Goal: Task Accomplishment & Management: Use online tool/utility

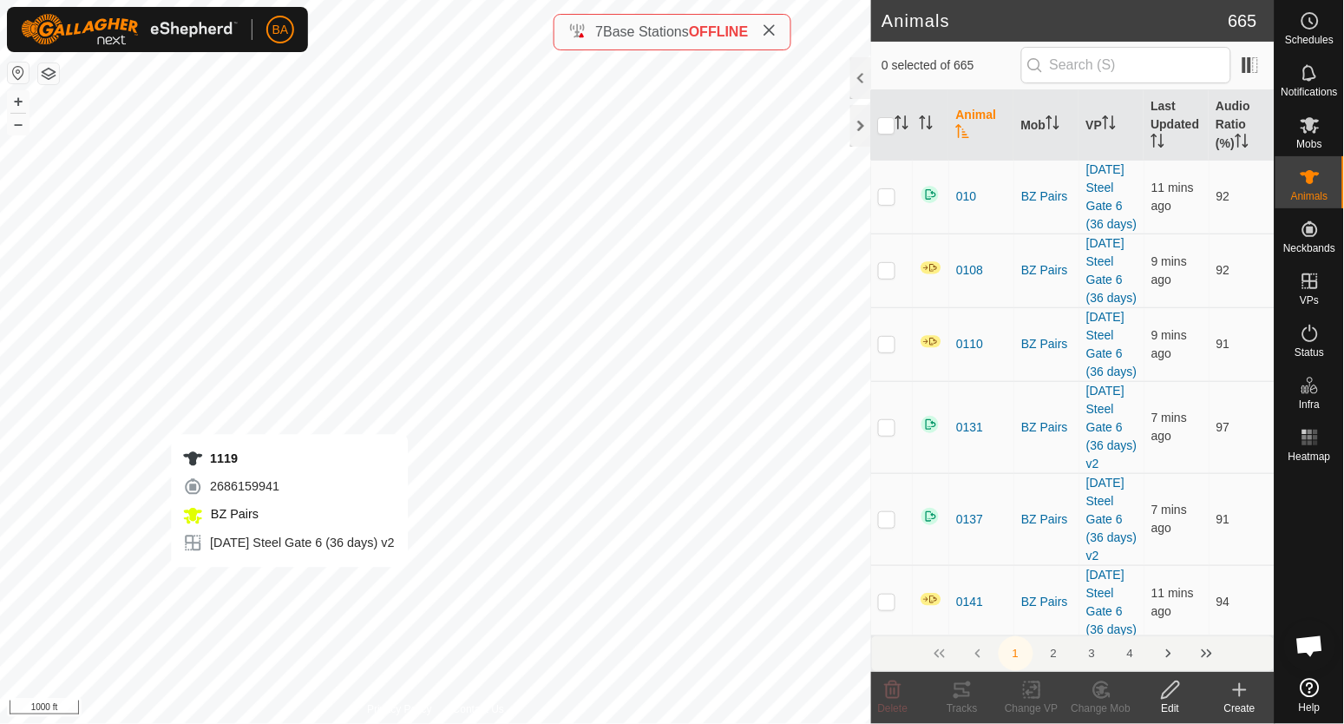
checkbox input "true"
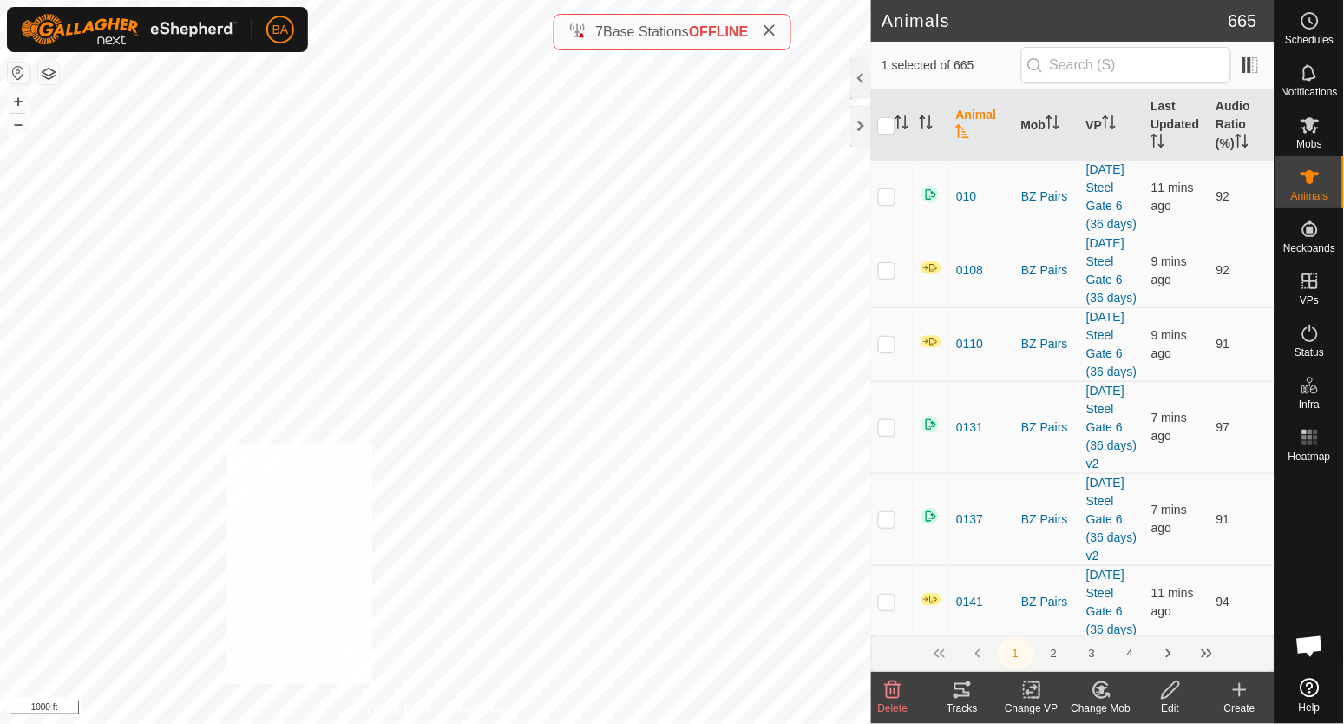
checkbox input "true"
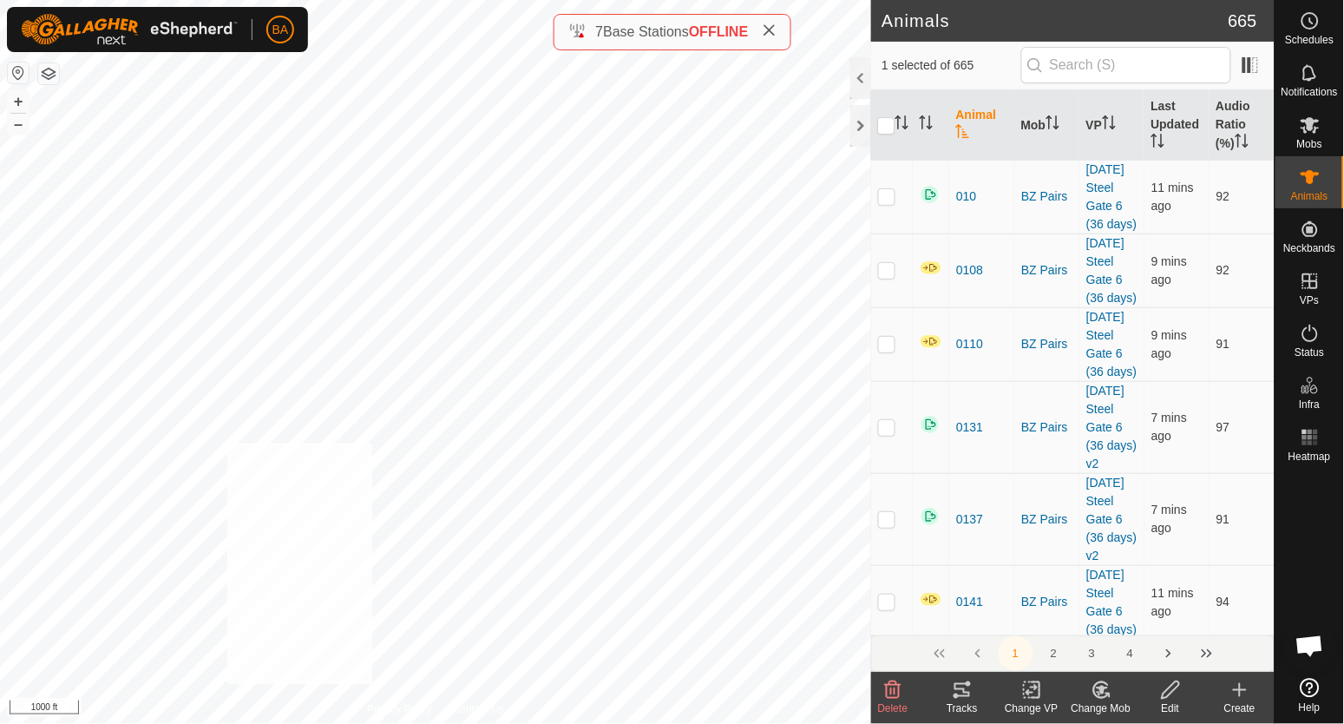
checkbox input "true"
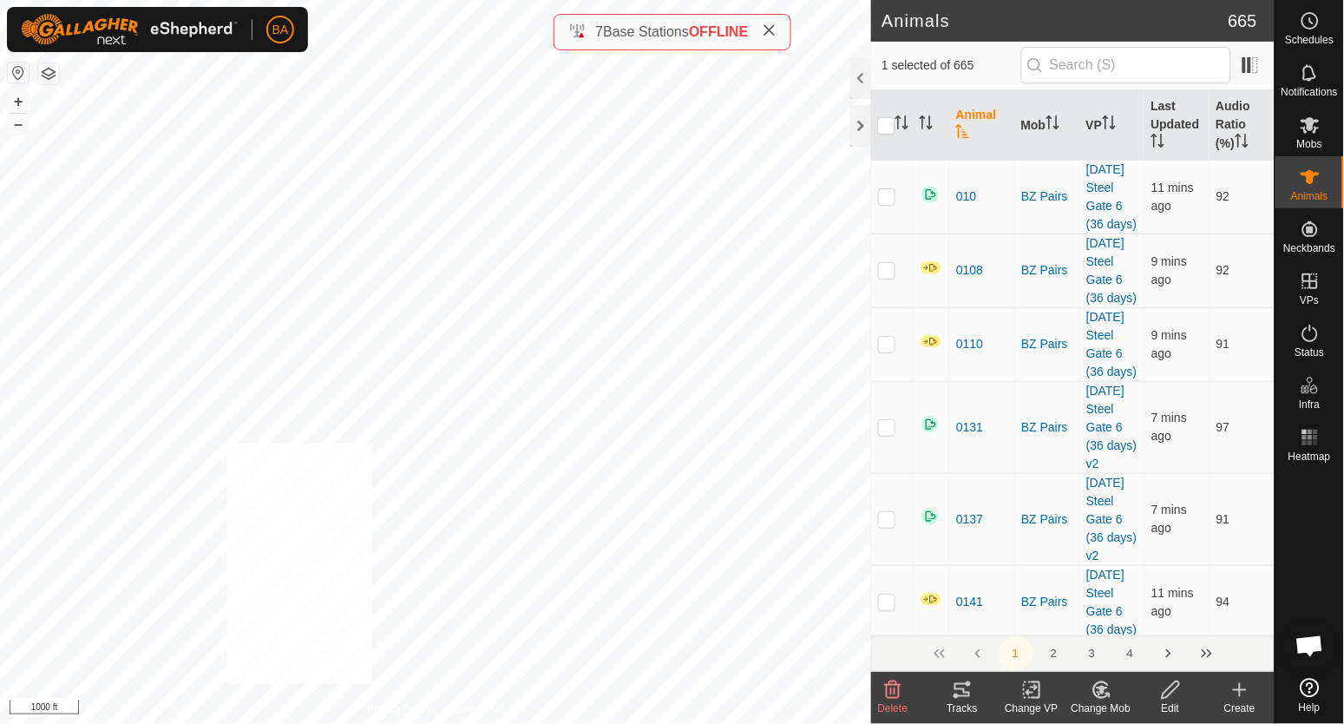
checkbox input "true"
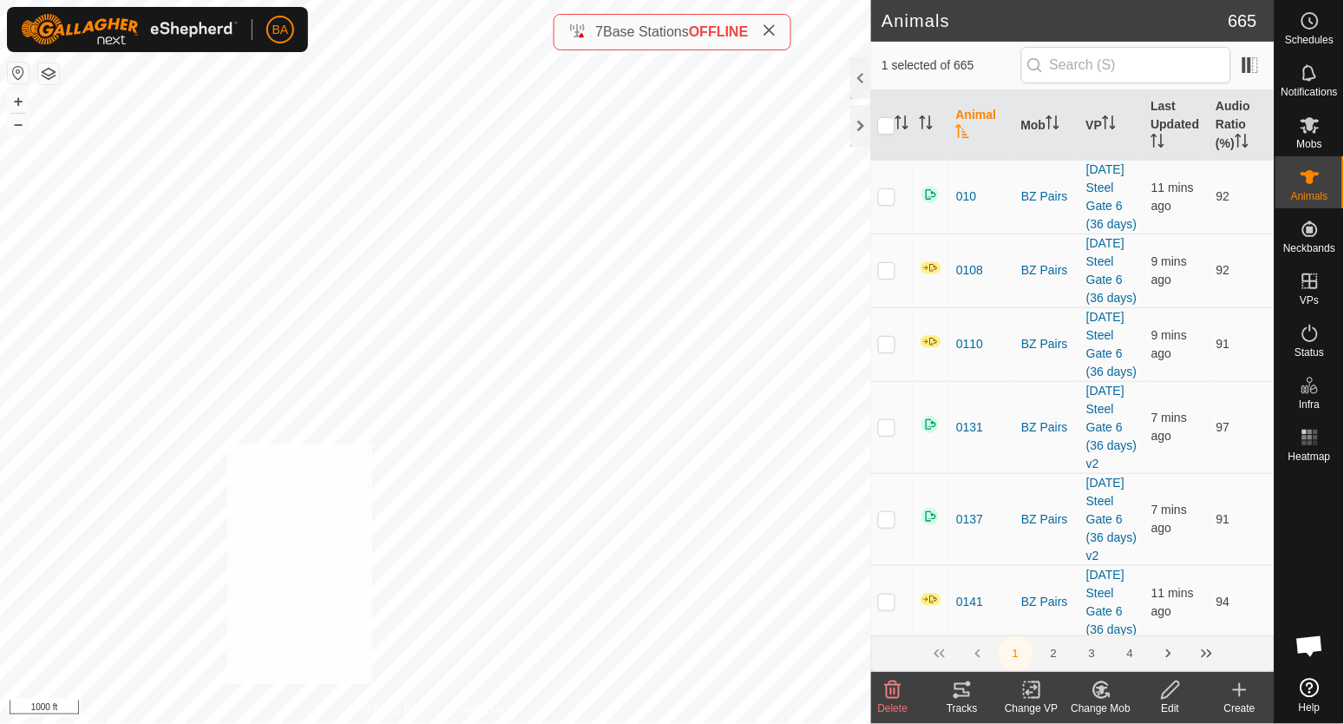
checkbox input "true"
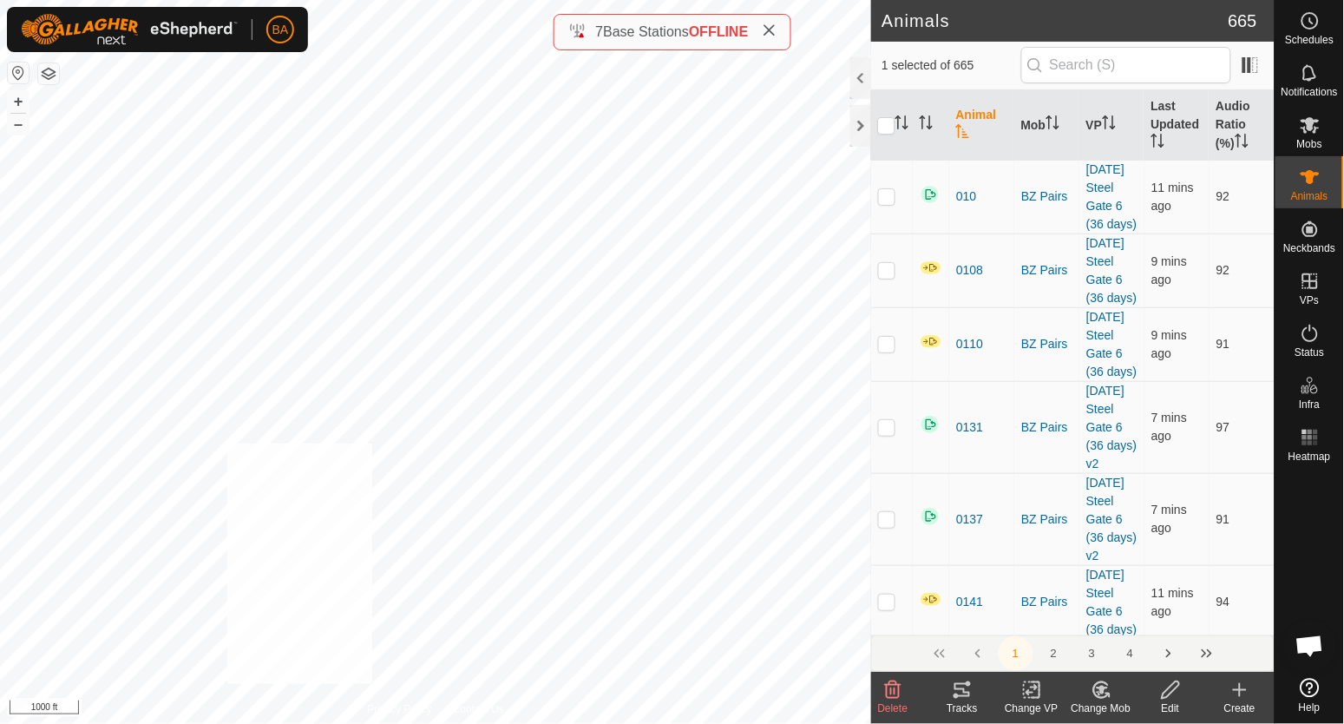
checkbox input "true"
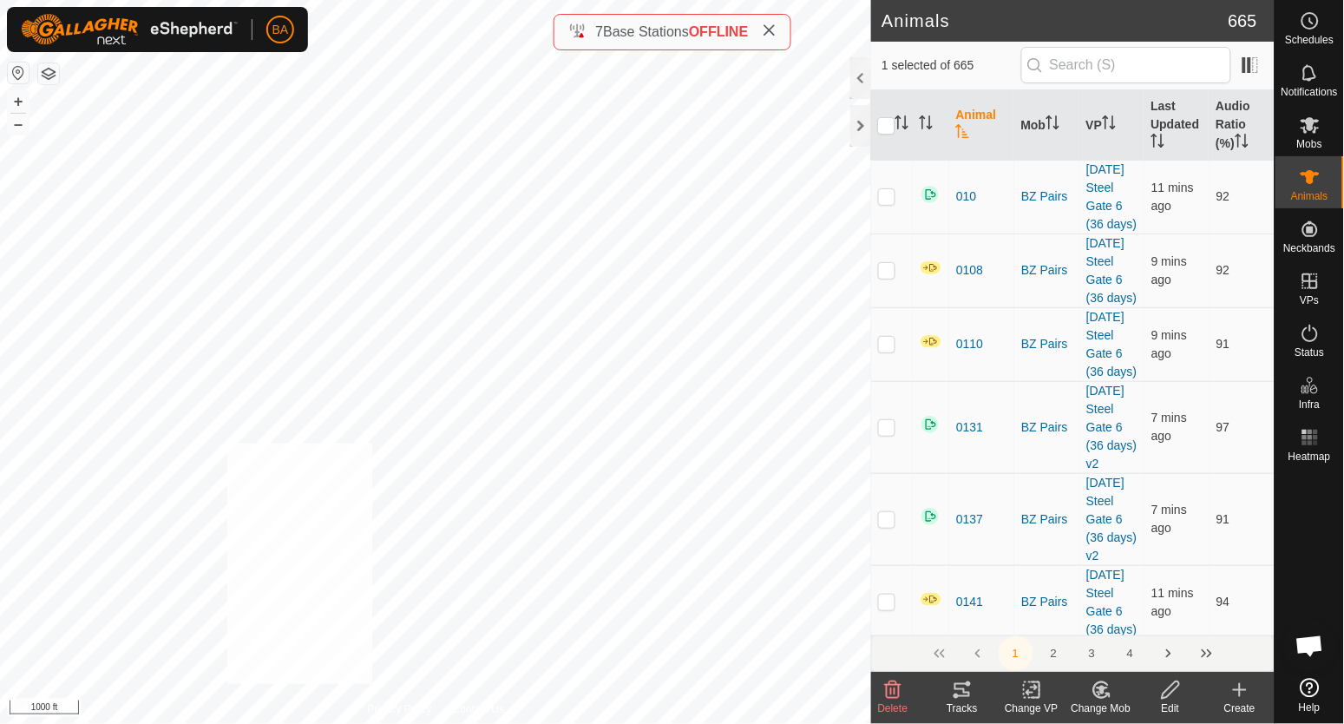
checkbox input "true"
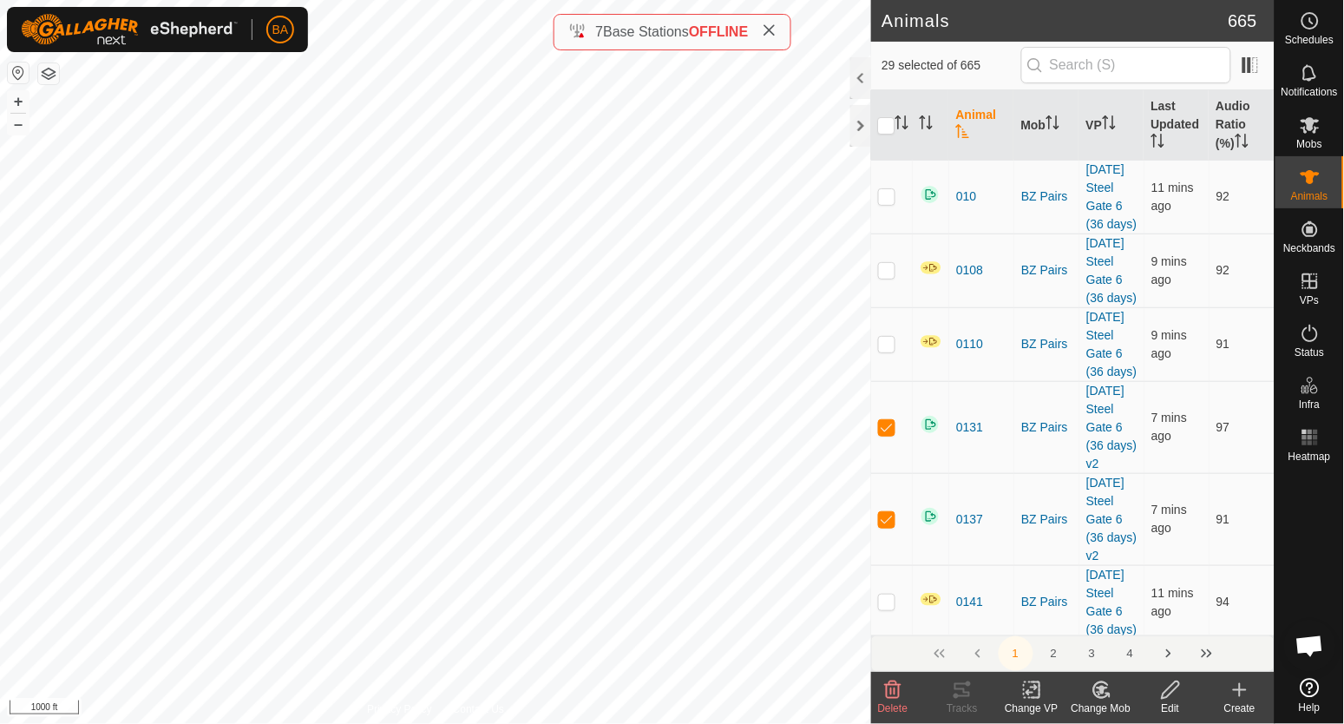
checkbox input "true"
click at [903, 119] on icon "Activate to sort" at bounding box center [902, 122] width 14 height 14
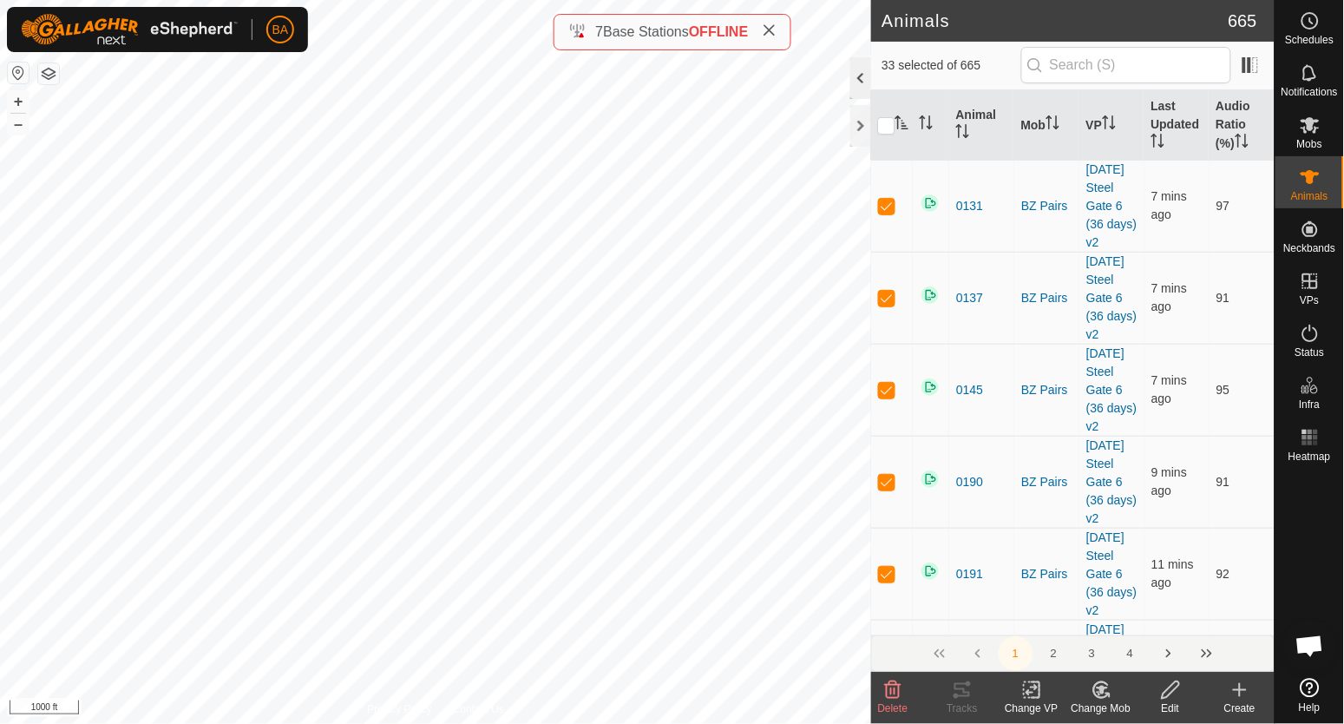
click at [859, 83] on div at bounding box center [860, 78] width 21 height 42
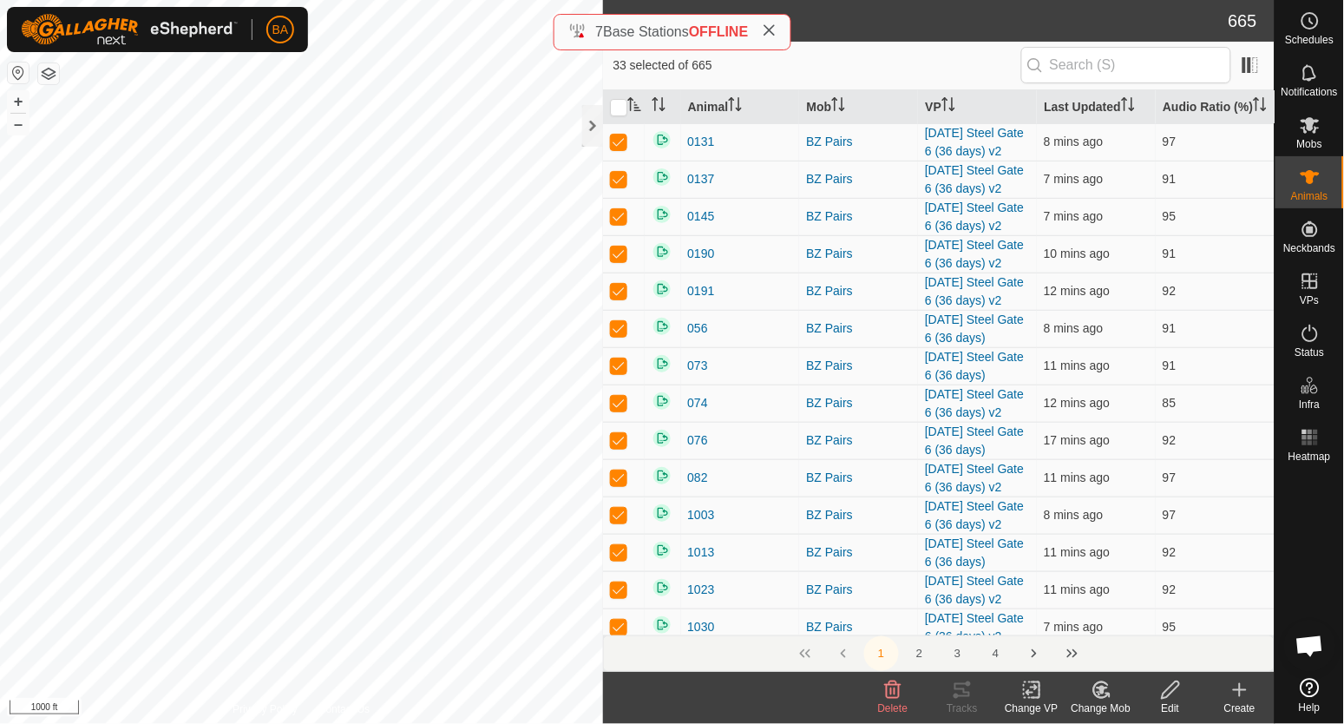
click at [1038, 701] on div "Change VP" at bounding box center [1031, 708] width 69 height 16
click at [1065, 623] on link "Choose VP..." at bounding box center [1085, 615] width 172 height 35
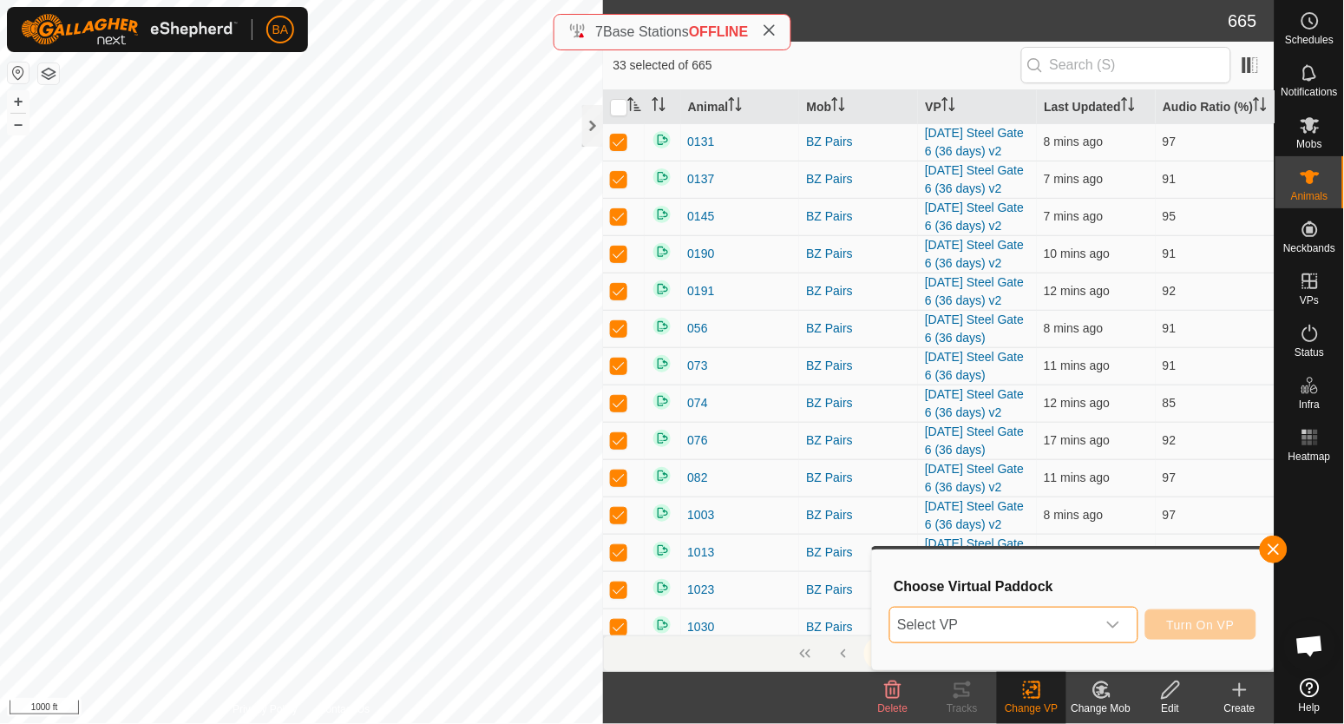
click at [1065, 623] on span "Select VP" at bounding box center [992, 624] width 205 height 35
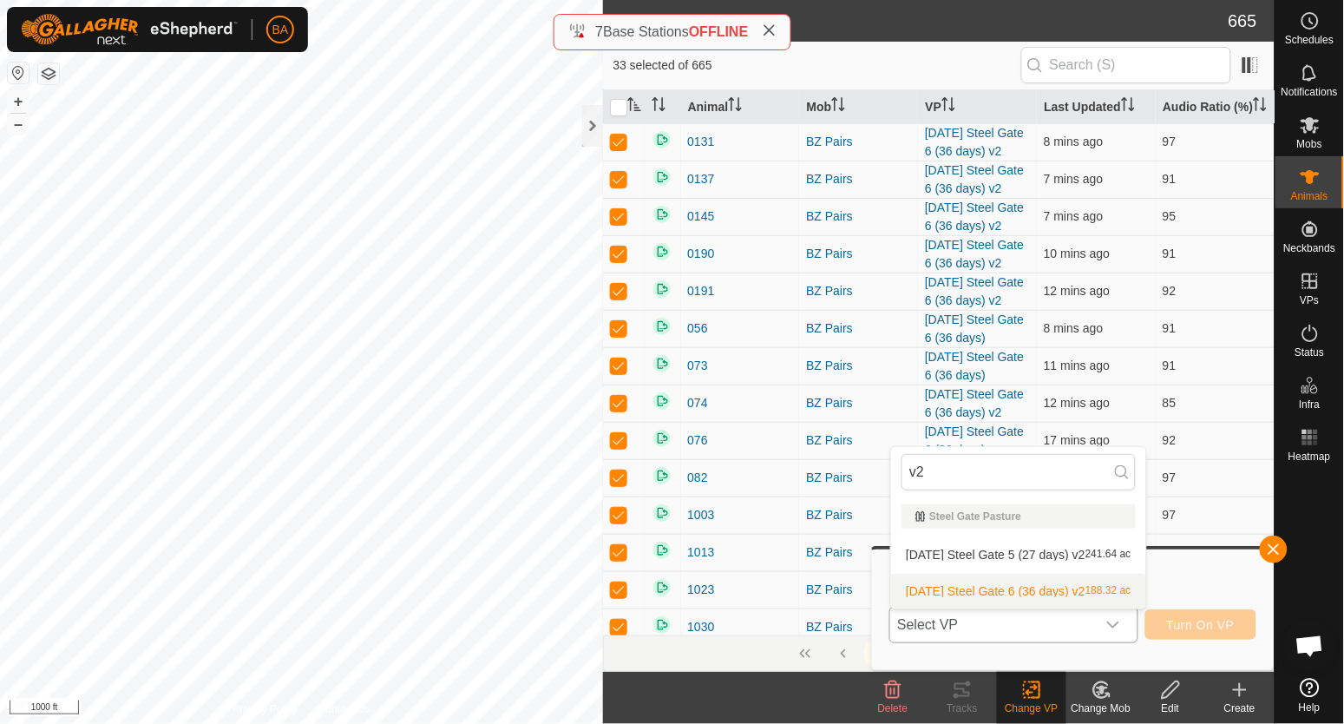
type input "v2"
click at [1073, 596] on li "[DATE] Steel Gate 6 (36 days) v2 188.32 ac" at bounding box center [1018, 591] width 254 height 35
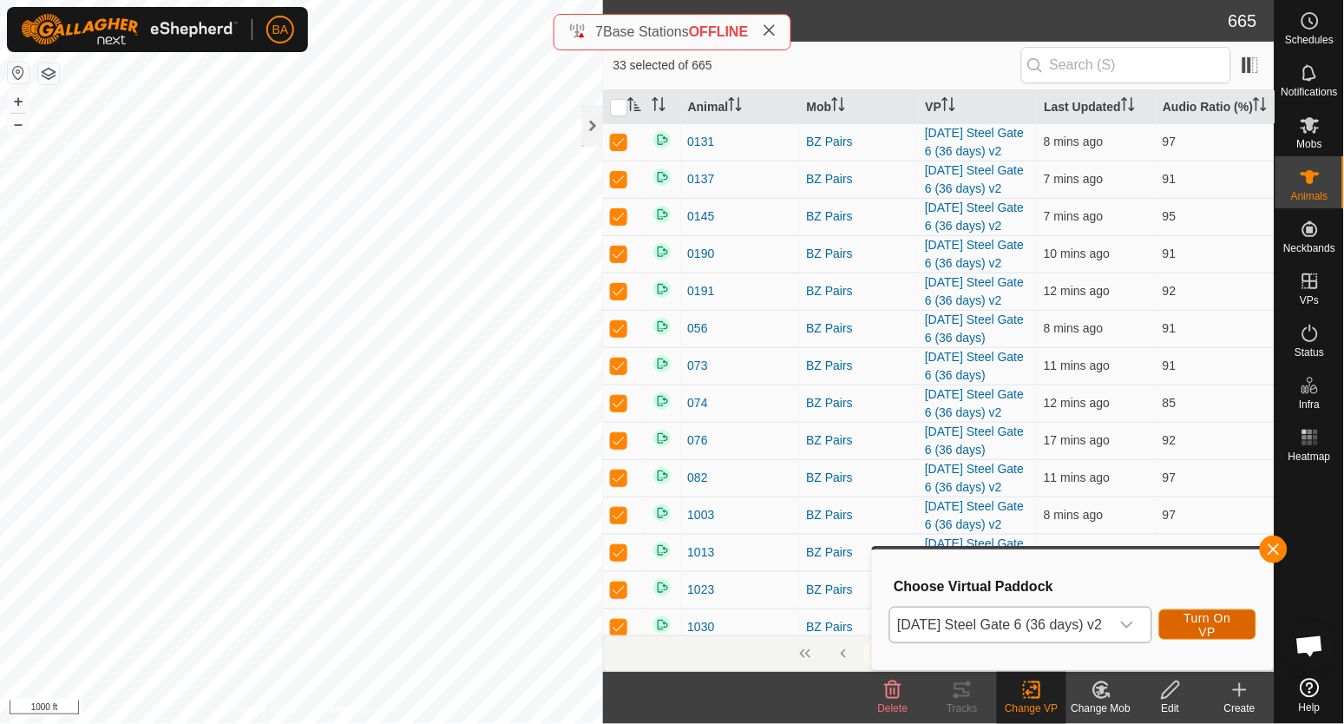
click at [1235, 616] on span "Turn On VP" at bounding box center [1208, 625] width 54 height 28
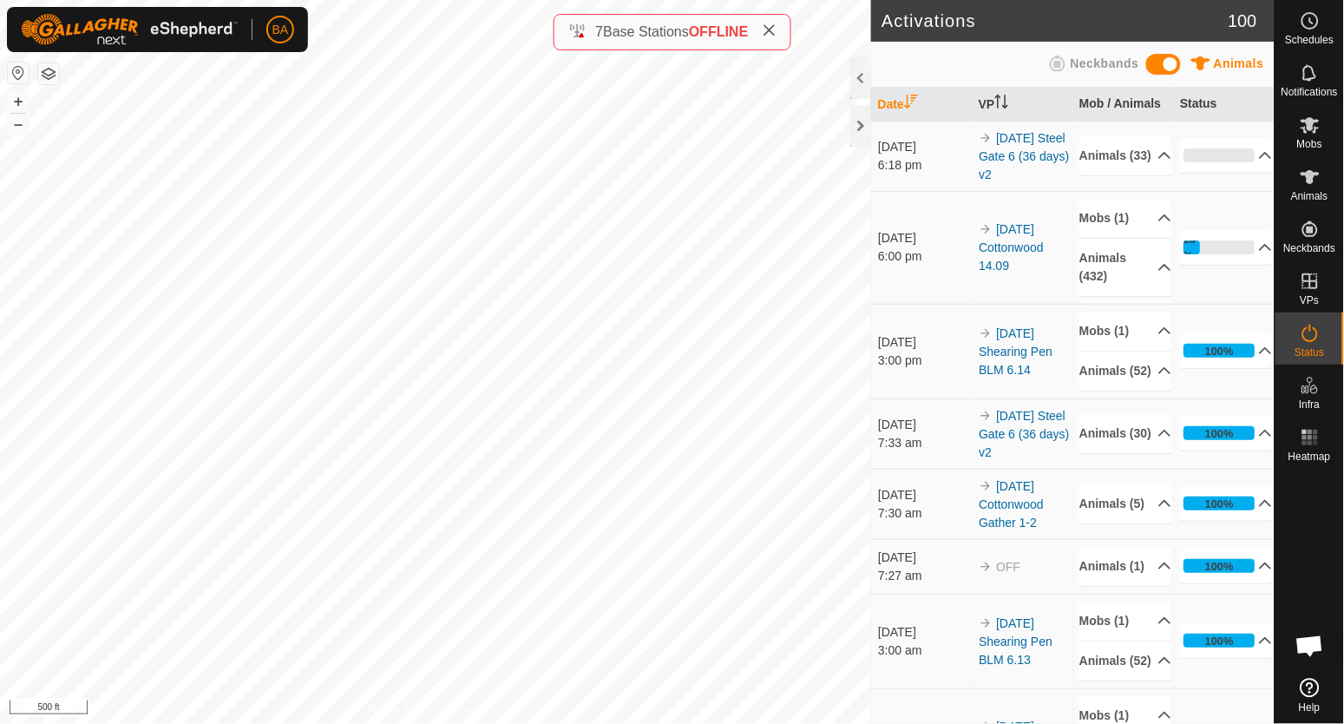
click at [1315, 449] on es-heatmap-svg-icon at bounding box center [1310, 437] width 31 height 28
click at [1312, 447] on icon at bounding box center [1310, 437] width 21 height 21
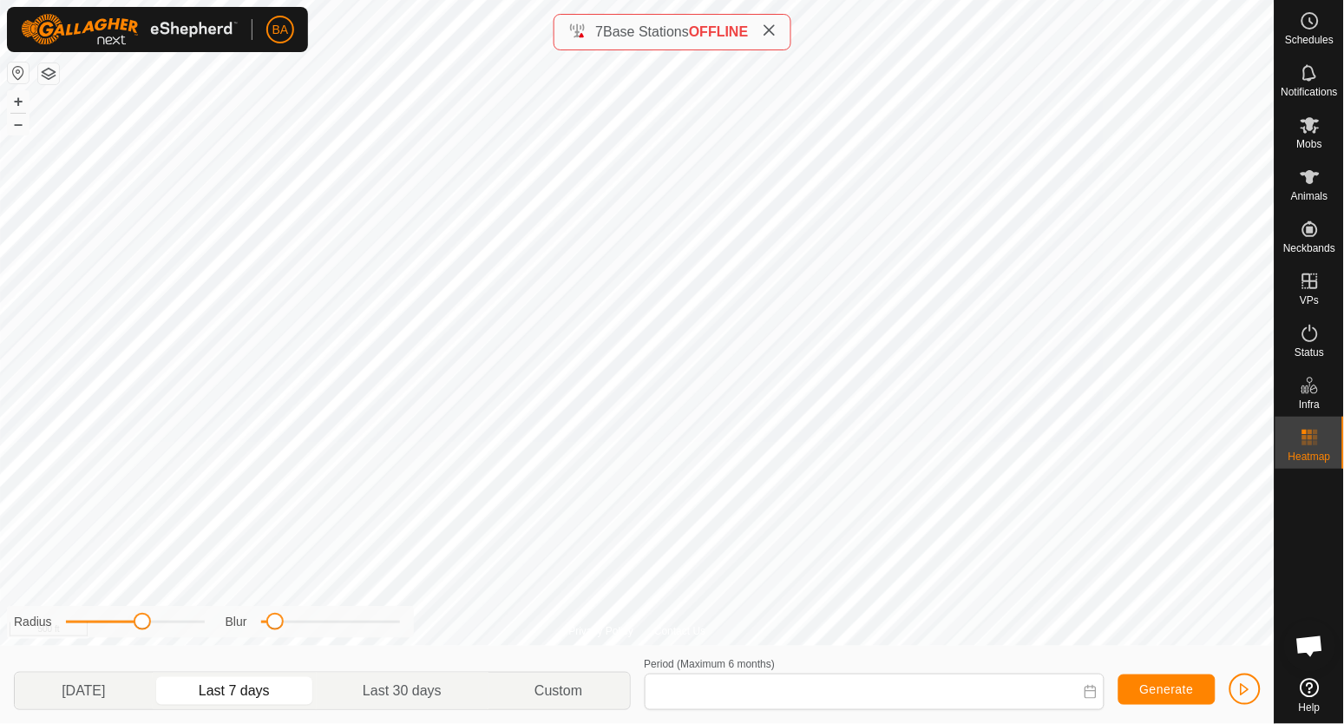
type input "[DATE] - [DATE]"
click at [1315, 312] on div "Status" at bounding box center [1310, 338] width 69 height 52
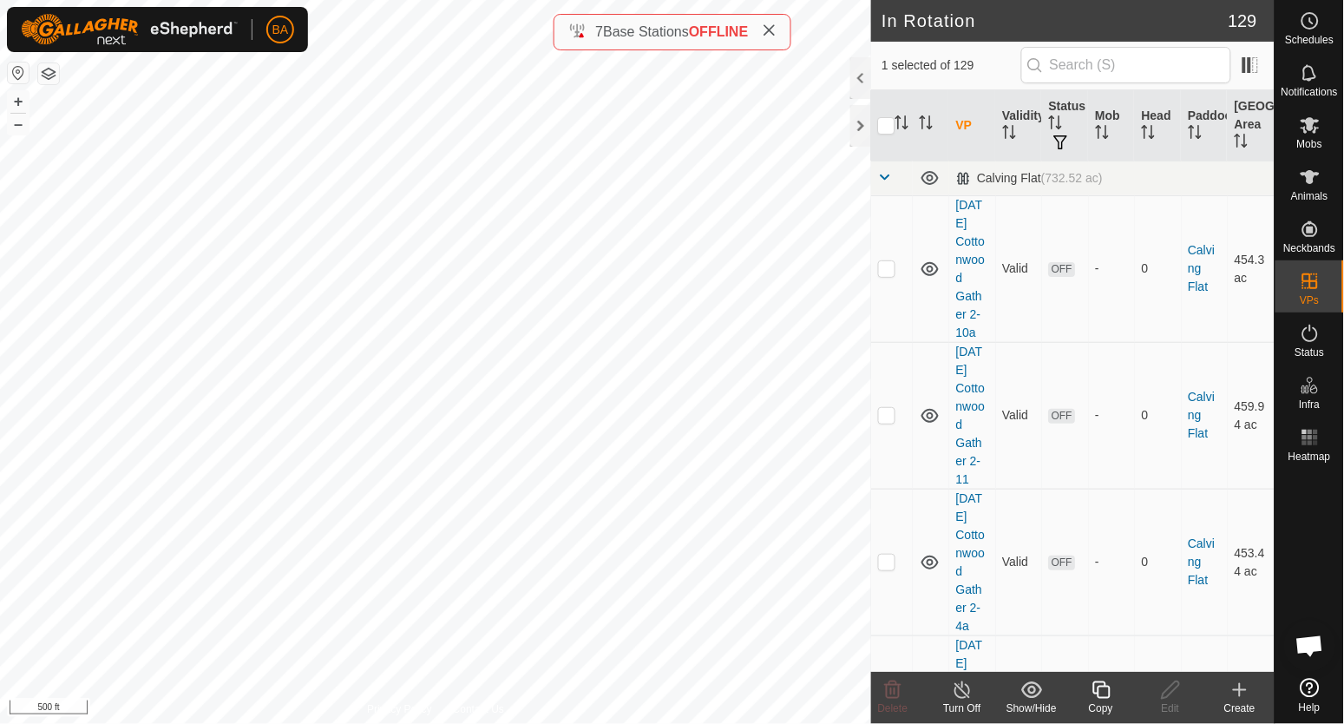
checkbox input "true"
checkbox input "false"
click at [1109, 701] on div "Copy" at bounding box center [1100, 708] width 69 height 16
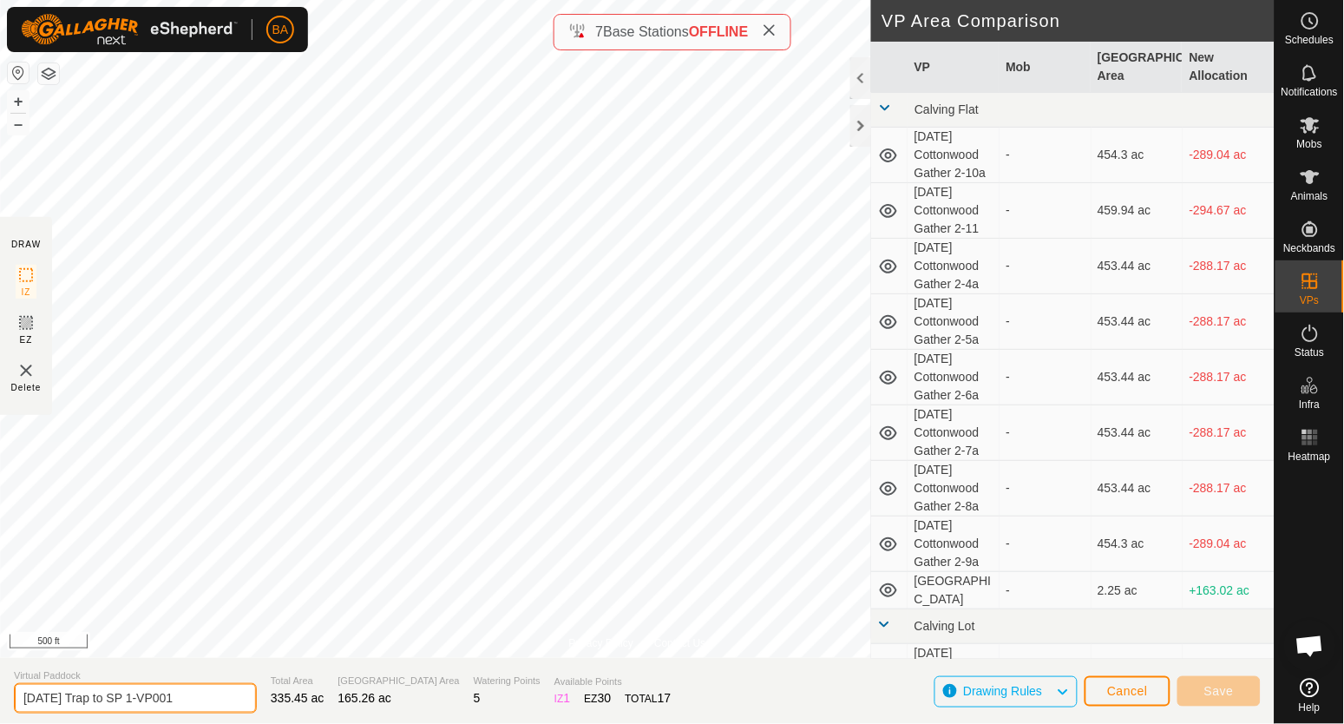
click at [221, 700] on input "[DATE] Trap to SP 1-VP001" at bounding box center [135, 698] width 243 height 30
type input "[DATE] Trap to SP 1 v2"
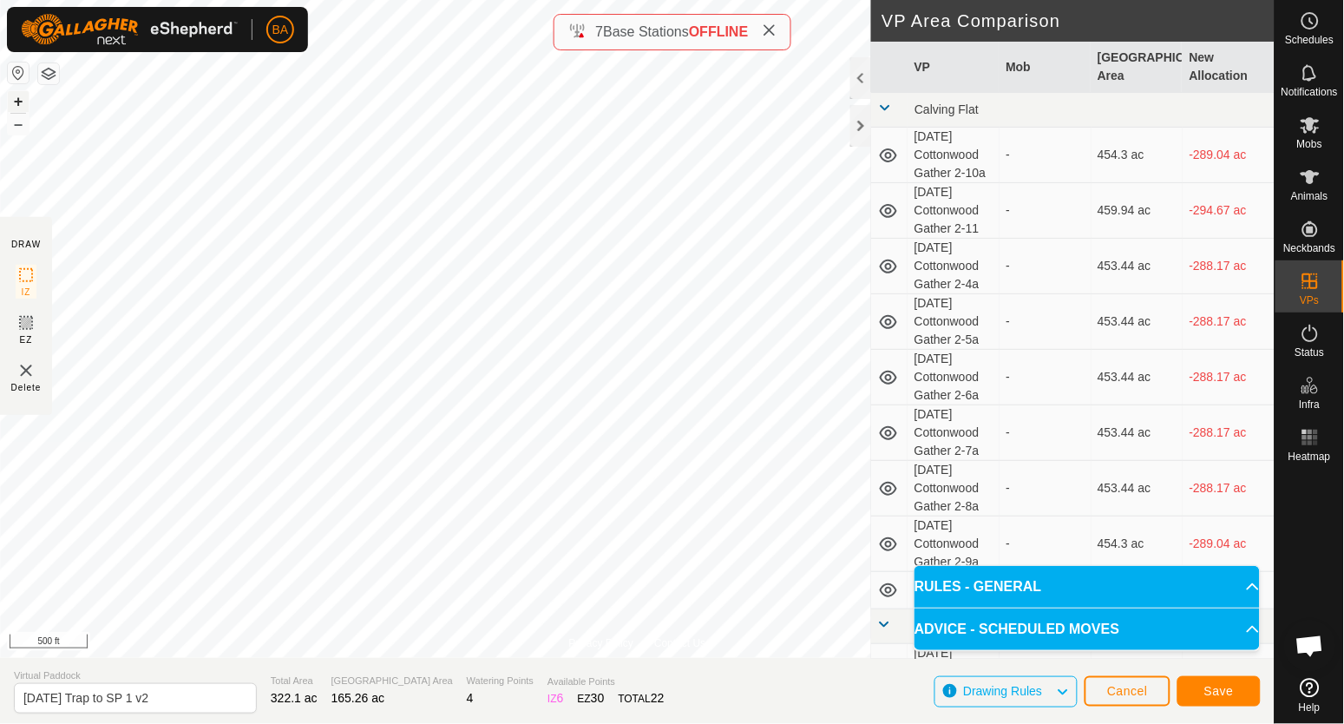
click at [13, 103] on button "+" at bounding box center [18, 101] width 21 height 21
click at [228, 705] on input "[DATE] Trap to SP 1 v2" at bounding box center [135, 698] width 243 height 30
click at [1204, 687] on span "Save" at bounding box center [1219, 691] width 30 height 14
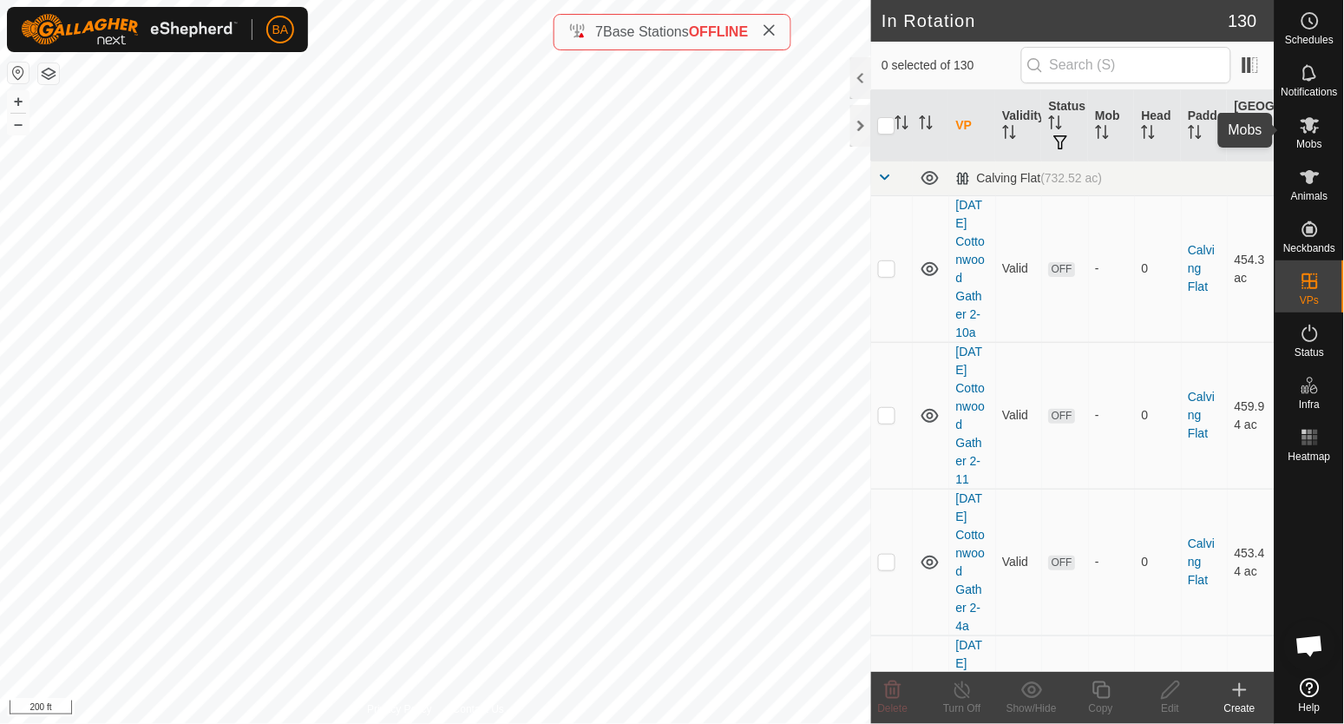
click at [1302, 128] on icon at bounding box center [1310, 125] width 19 height 16
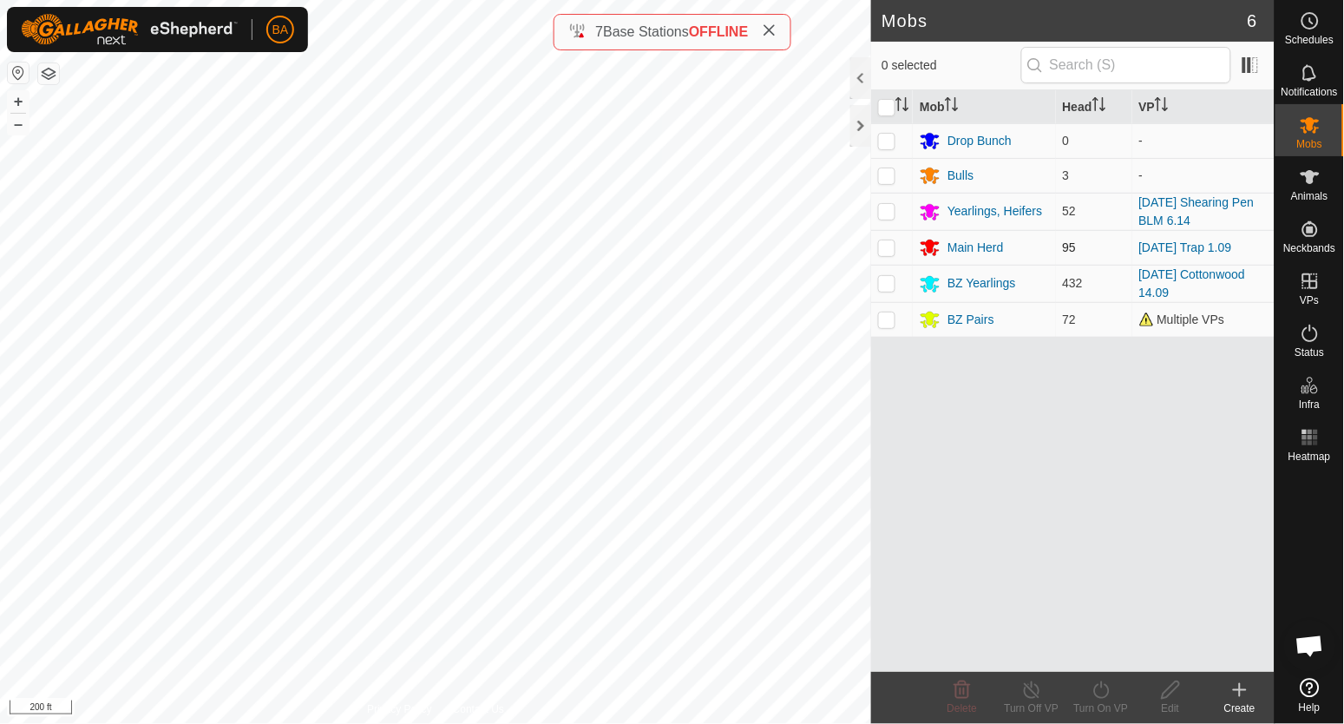
click at [890, 246] on p-checkbox at bounding box center [886, 247] width 17 height 14
checkbox input "true"
click at [1096, 682] on icon at bounding box center [1102, 689] width 22 height 21
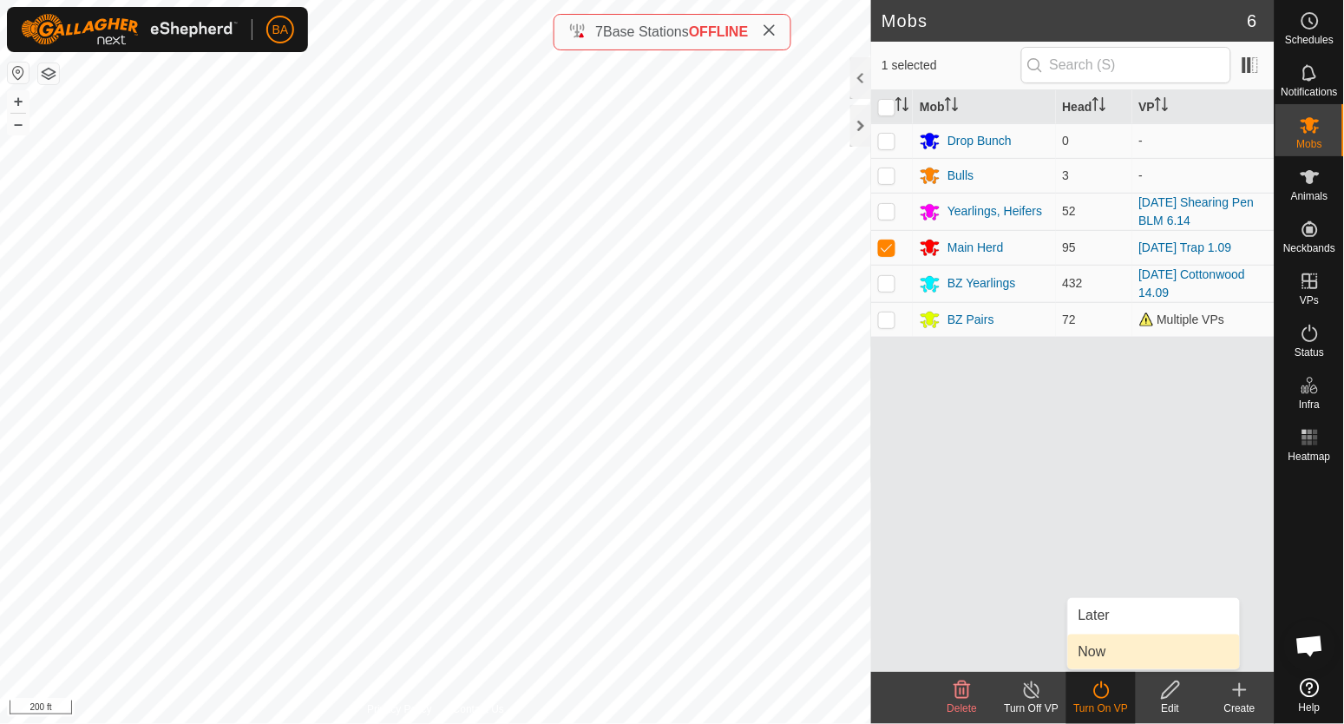
click at [1105, 656] on link "Now" at bounding box center [1154, 651] width 172 height 35
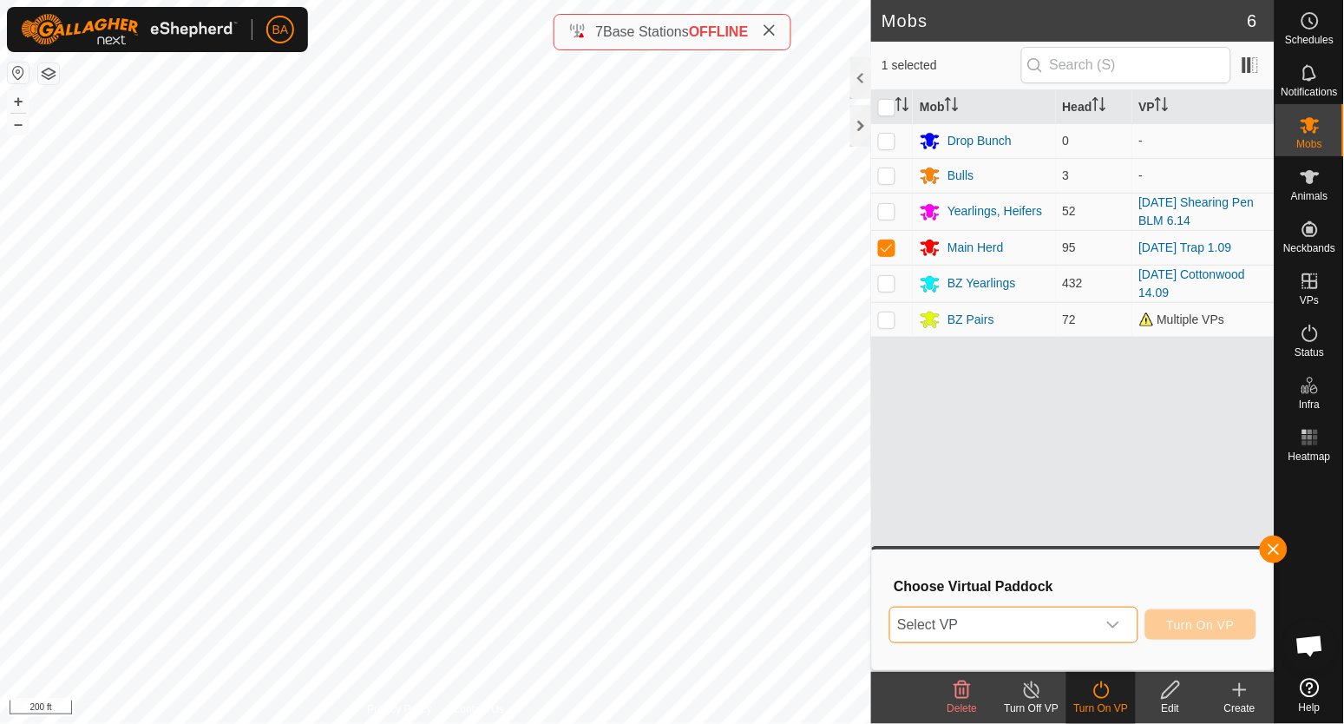
click at [1093, 630] on span "Select VP" at bounding box center [992, 624] width 205 height 35
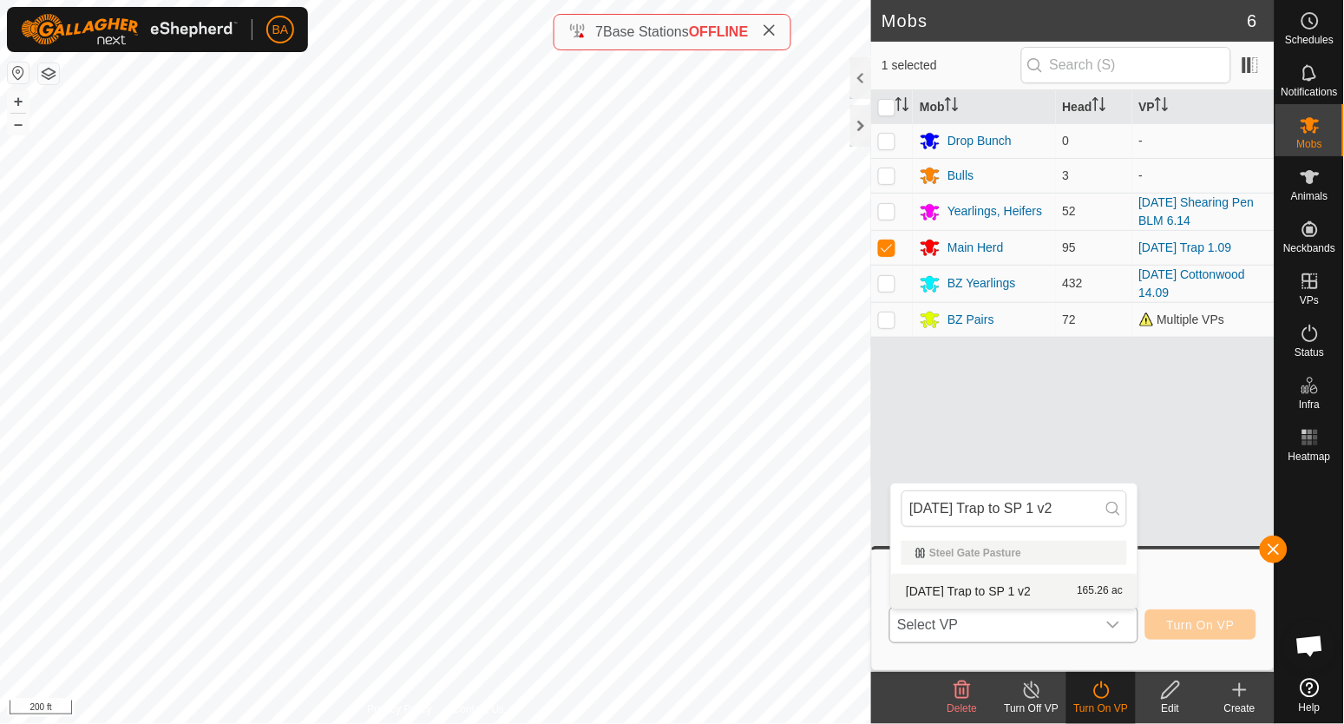
type input "[DATE] Trap to SP 1 v2"
click at [1079, 591] on li "[DATE] Trap to SP 1 v2 165.26 ac" at bounding box center [1014, 591] width 246 height 35
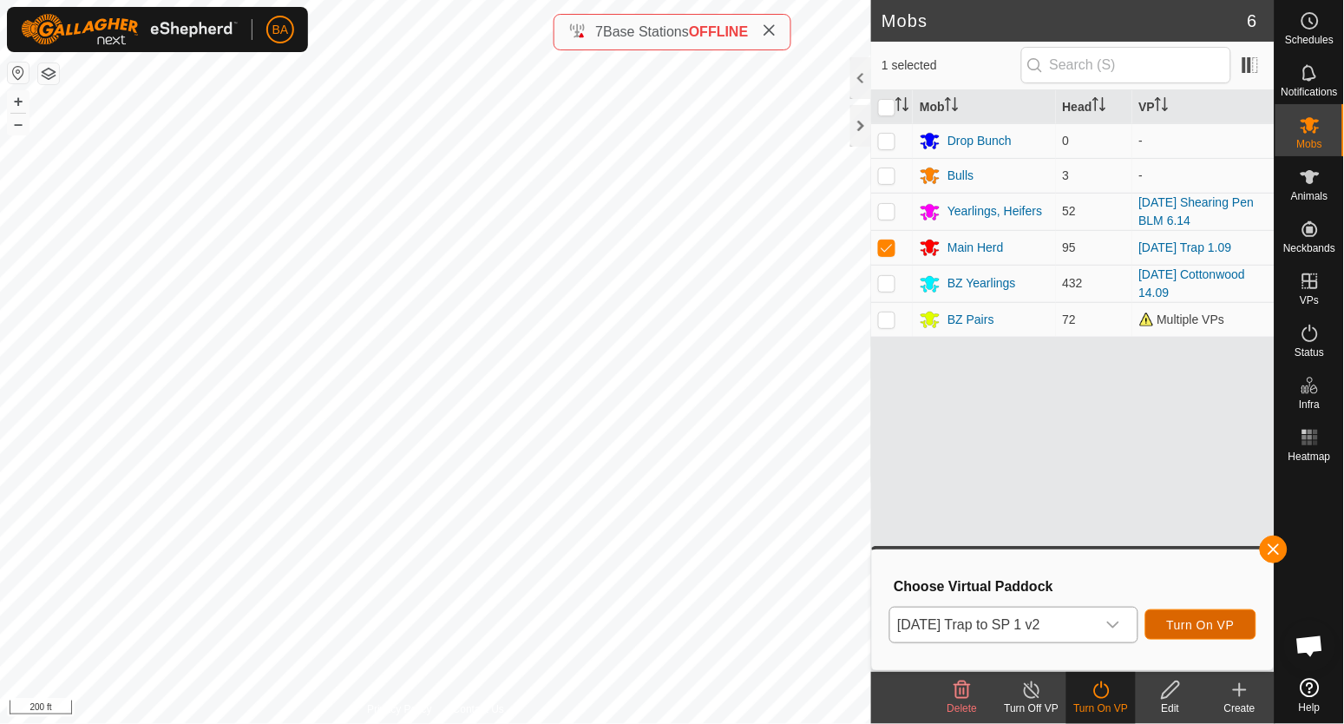
click at [1181, 619] on span "Turn On VP" at bounding box center [1201, 625] width 68 height 14
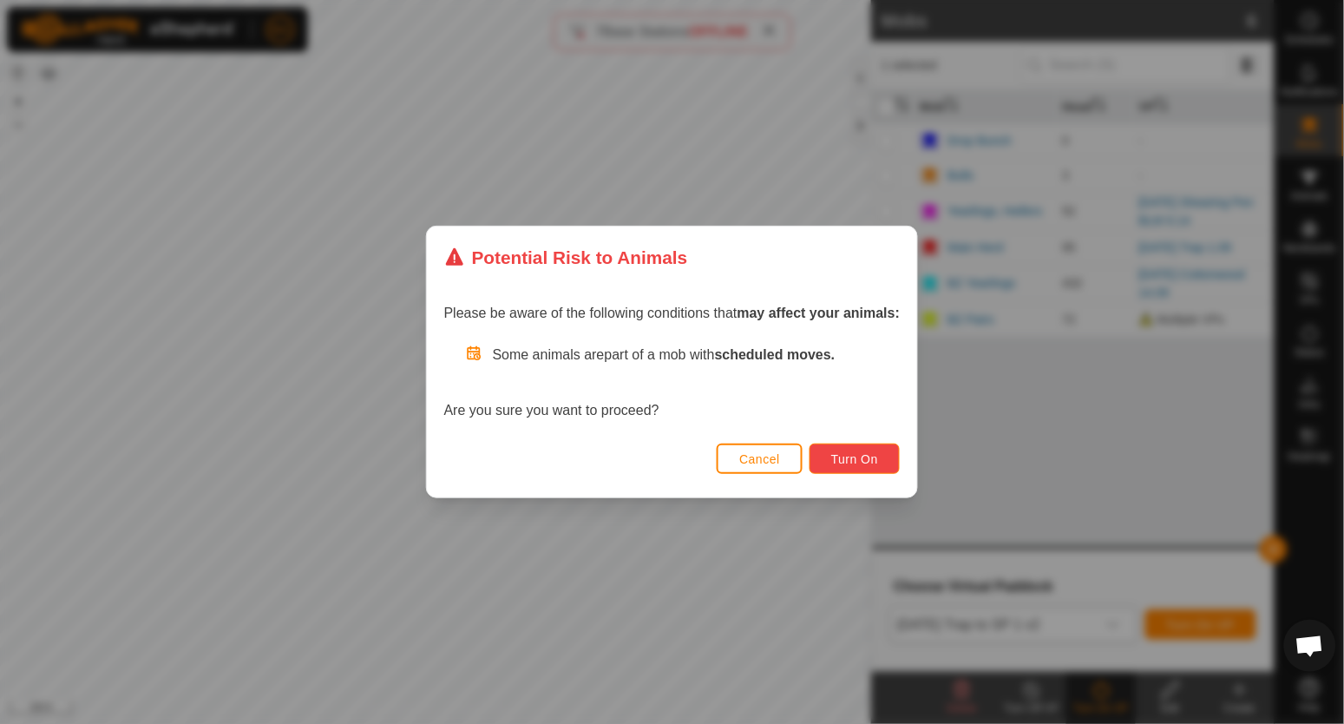
click at [868, 463] on span "Turn On" at bounding box center [854, 459] width 47 height 14
